Goal: Task Accomplishment & Management: Use online tool/utility

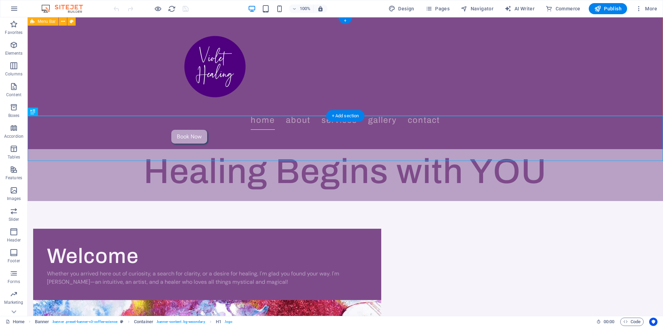
click at [66, 54] on div "Home About Services Gallery Contact Book Now" at bounding box center [346, 83] width 636 height 132
click at [64, 22] on icon at bounding box center [63, 21] width 4 height 7
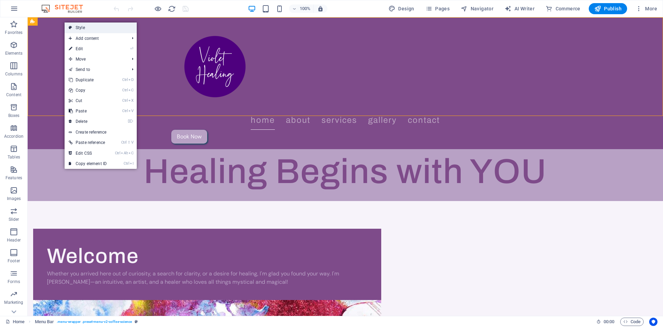
click at [79, 27] on link "Style" at bounding box center [101, 27] width 72 height 10
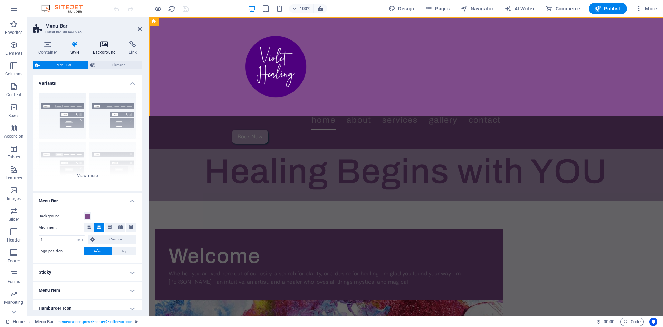
click at [102, 45] on icon at bounding box center [105, 44] width 34 height 7
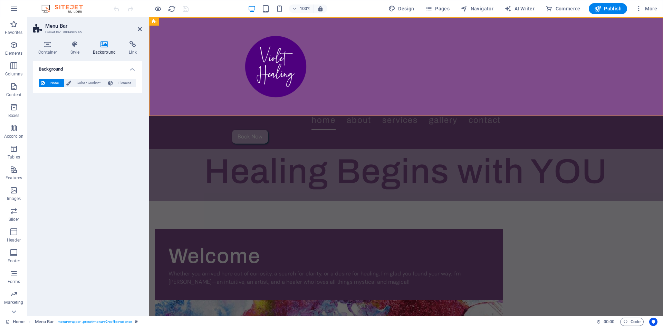
click at [102, 45] on icon at bounding box center [105, 44] width 34 height 7
click at [87, 83] on span "Color / Gradient" at bounding box center [88, 83] width 30 height 8
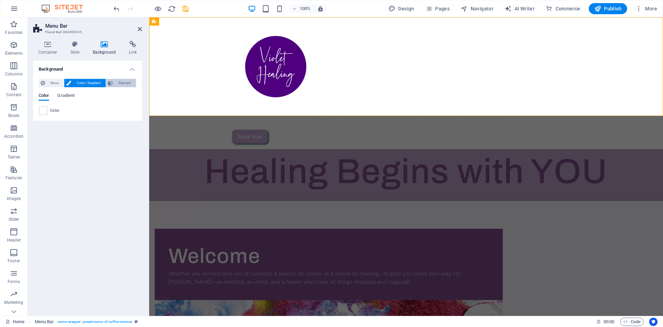
click at [114, 80] on button "Element" at bounding box center [121, 83] width 30 height 8
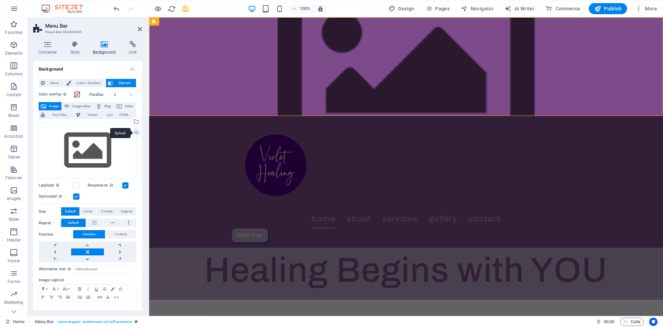
click at [137, 131] on div "Upload" at bounding box center [136, 133] width 10 height 10
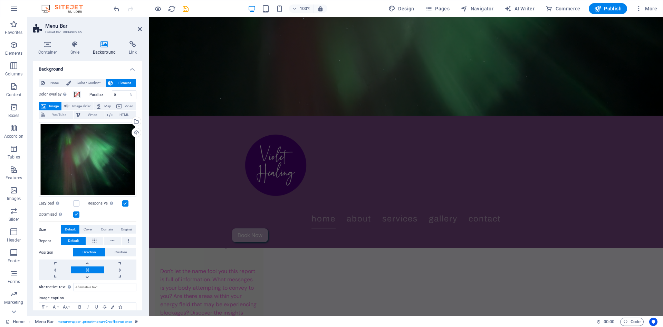
scroll to position [896, 0]
click at [140, 28] on icon at bounding box center [140, 29] width 4 height 6
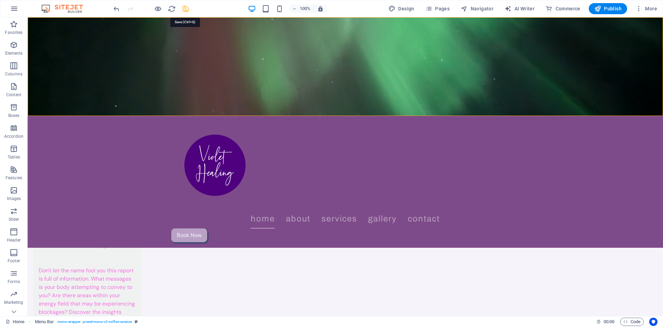
click at [186, 9] on icon "save" at bounding box center [186, 9] width 8 height 8
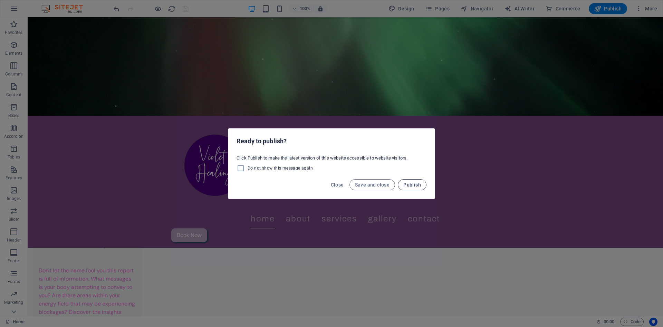
click at [416, 185] on span "Publish" at bounding box center [413, 185] width 18 height 6
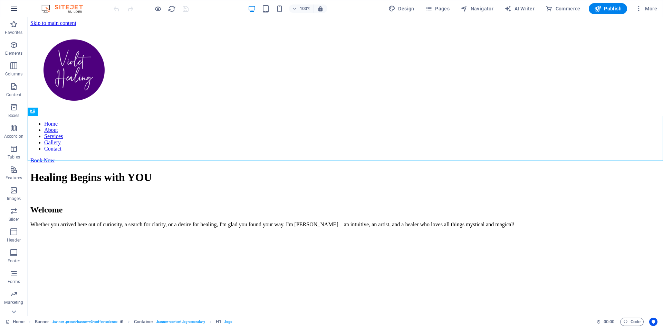
click at [15, 10] on icon "button" at bounding box center [14, 8] width 8 height 8
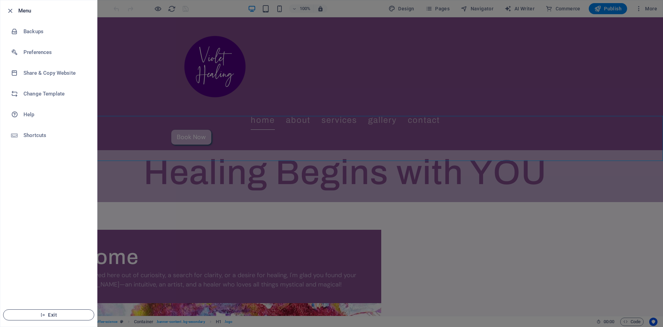
click at [54, 318] on button "Exit" at bounding box center [48, 314] width 91 height 11
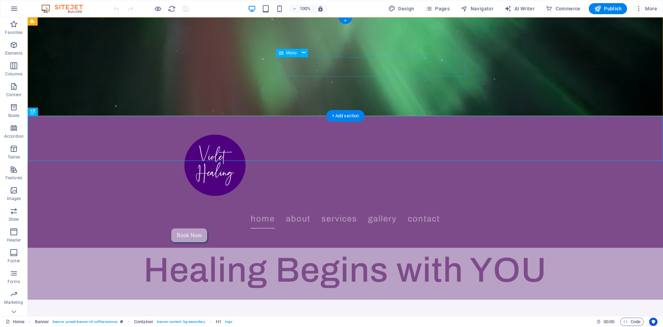
click at [365, 209] on nav "Home About Services Gallery Contact" at bounding box center [345, 218] width 348 height 19
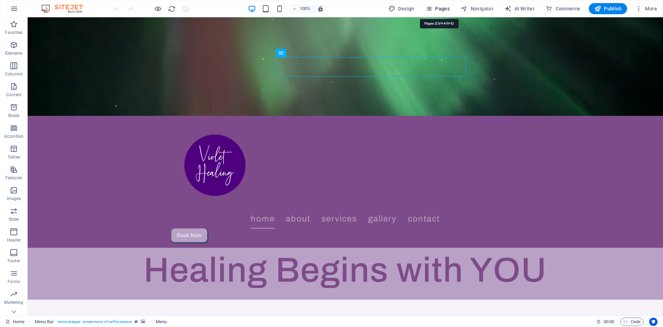
click at [439, 10] on span "Pages" at bounding box center [438, 8] width 24 height 7
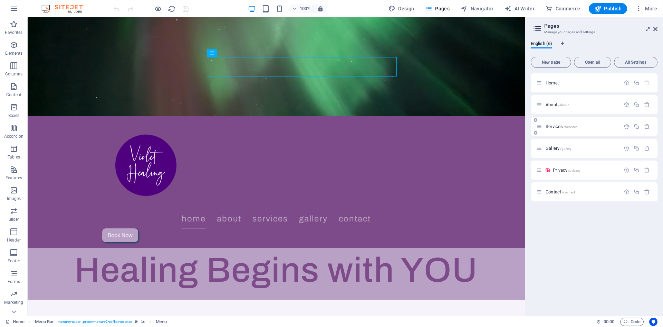
click at [556, 127] on span "Services /services" at bounding box center [562, 126] width 32 height 5
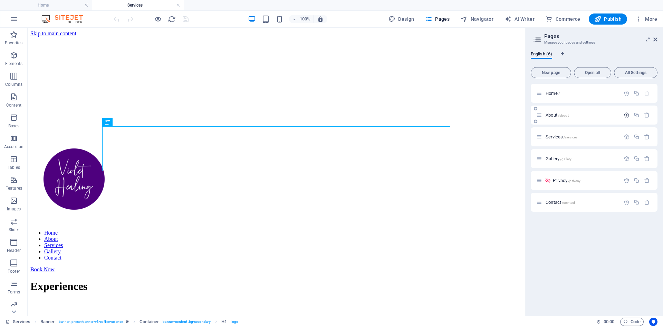
click at [625, 115] on icon "button" at bounding box center [627, 115] width 6 height 6
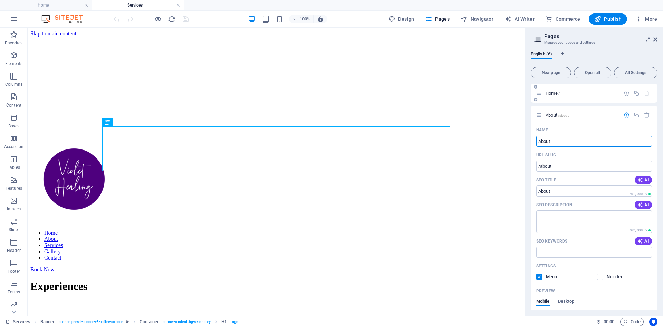
click at [554, 92] on span "Home /" at bounding box center [553, 93] width 14 height 5
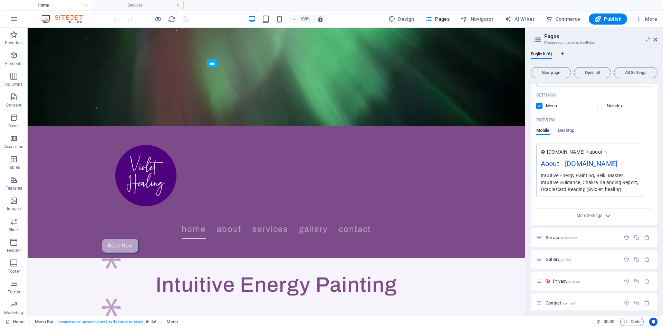
scroll to position [176, 0]
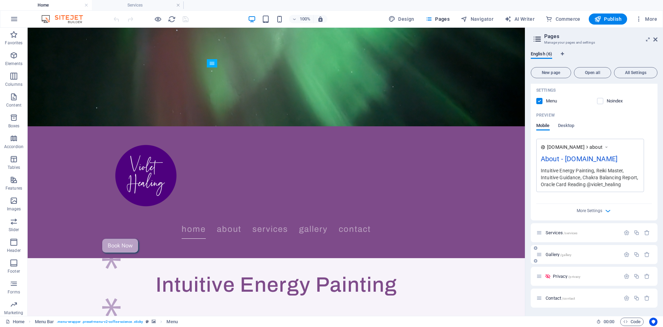
click at [552, 254] on span "Gallery /gallery" at bounding box center [559, 254] width 26 height 5
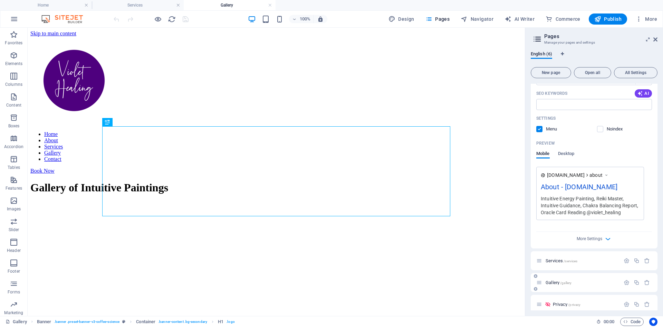
scroll to position [0, 0]
click at [540, 263] on icon at bounding box center [540, 260] width 6 height 6
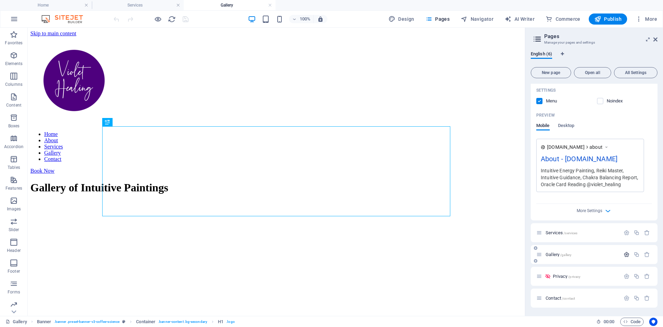
click at [627, 253] on icon "button" at bounding box center [627, 254] width 6 height 6
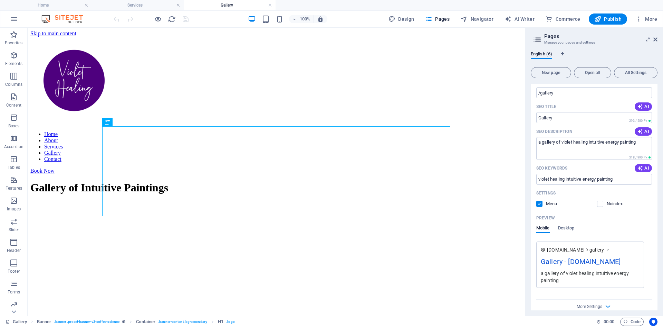
scroll to position [0, 0]
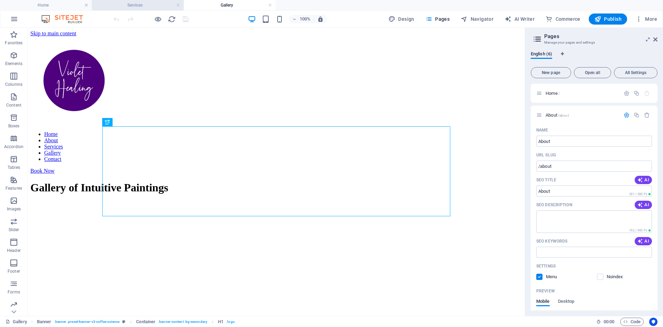
click at [143, 4] on h4 "Services" at bounding box center [138, 5] width 92 height 8
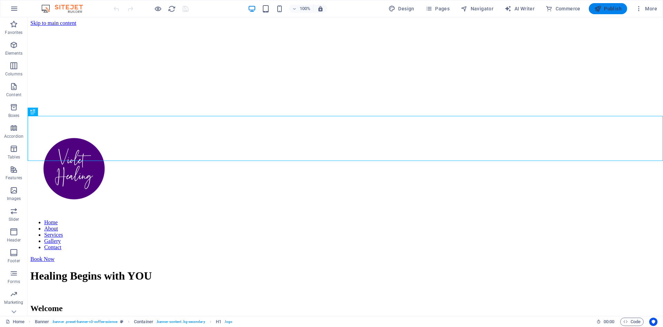
click at [602, 7] on span "Publish" at bounding box center [608, 8] width 27 height 7
